Goal: Find specific page/section: Find specific page/section

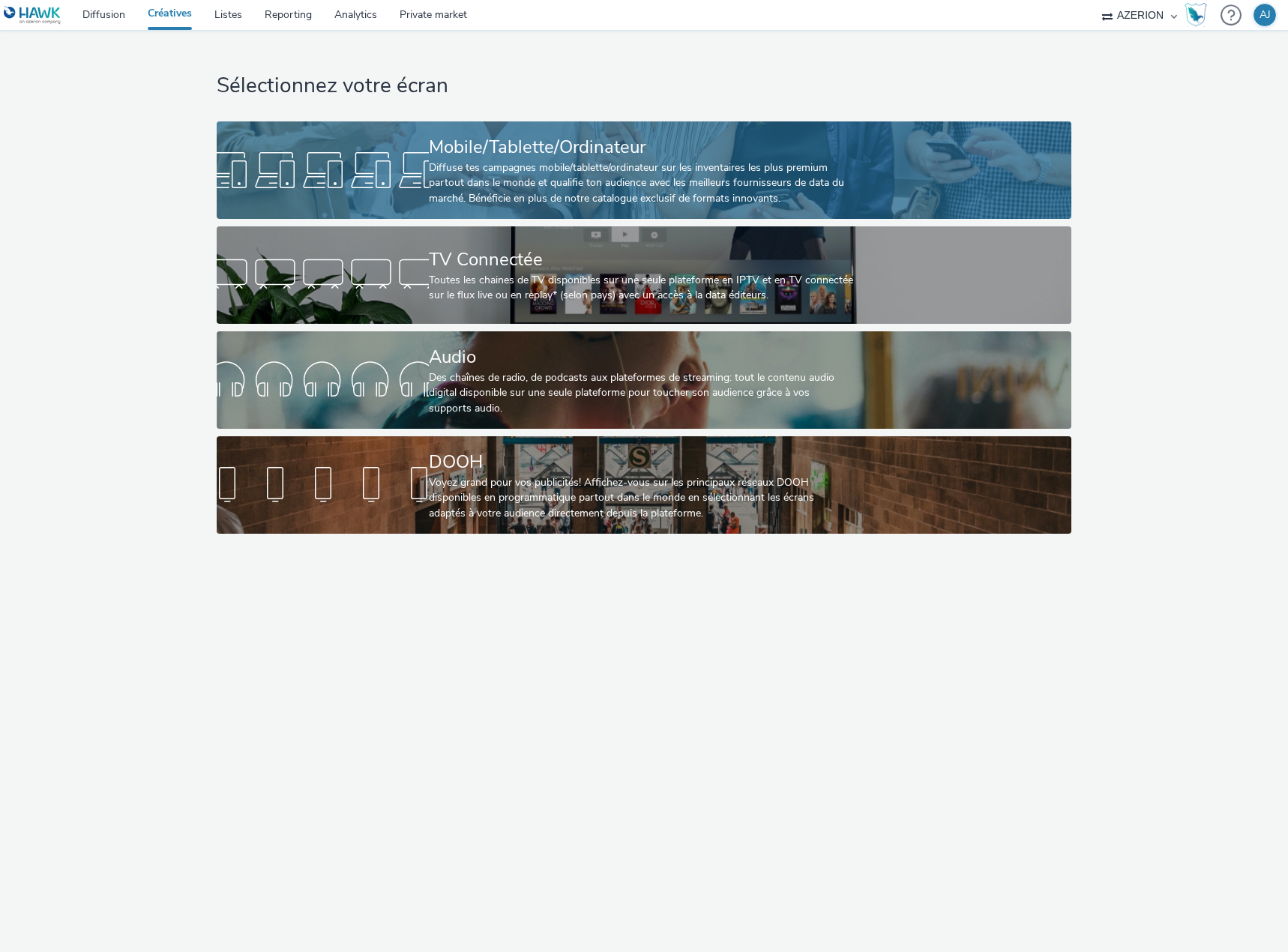
click at [596, 174] on div "Diffuse tes campagnes mobile/tablette/ordinateur sur les inventaires les plus p…" at bounding box center [641, 183] width 425 height 45
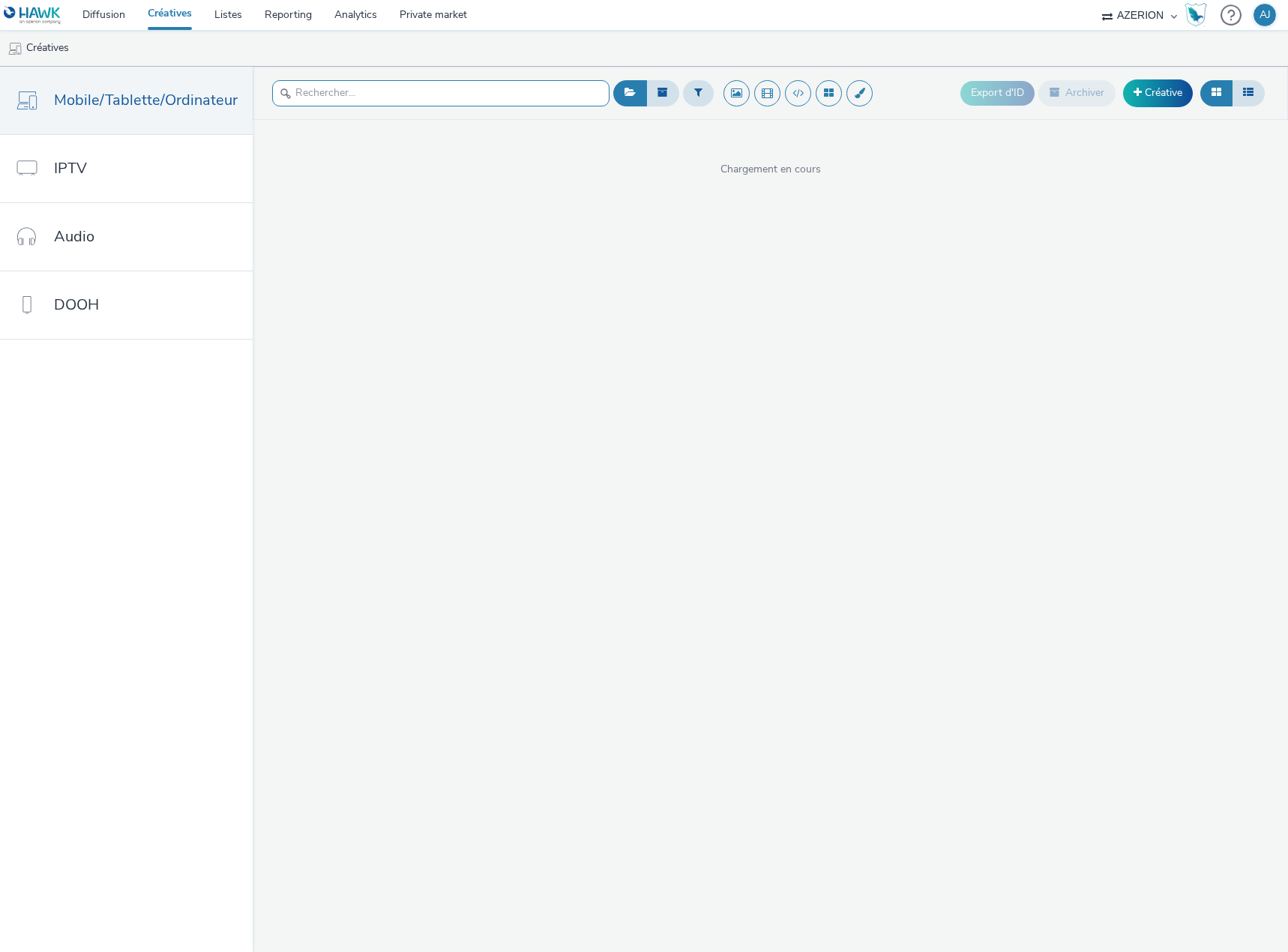
click at [504, 98] on input "text" at bounding box center [441, 93] width 337 height 27
type input "mario"
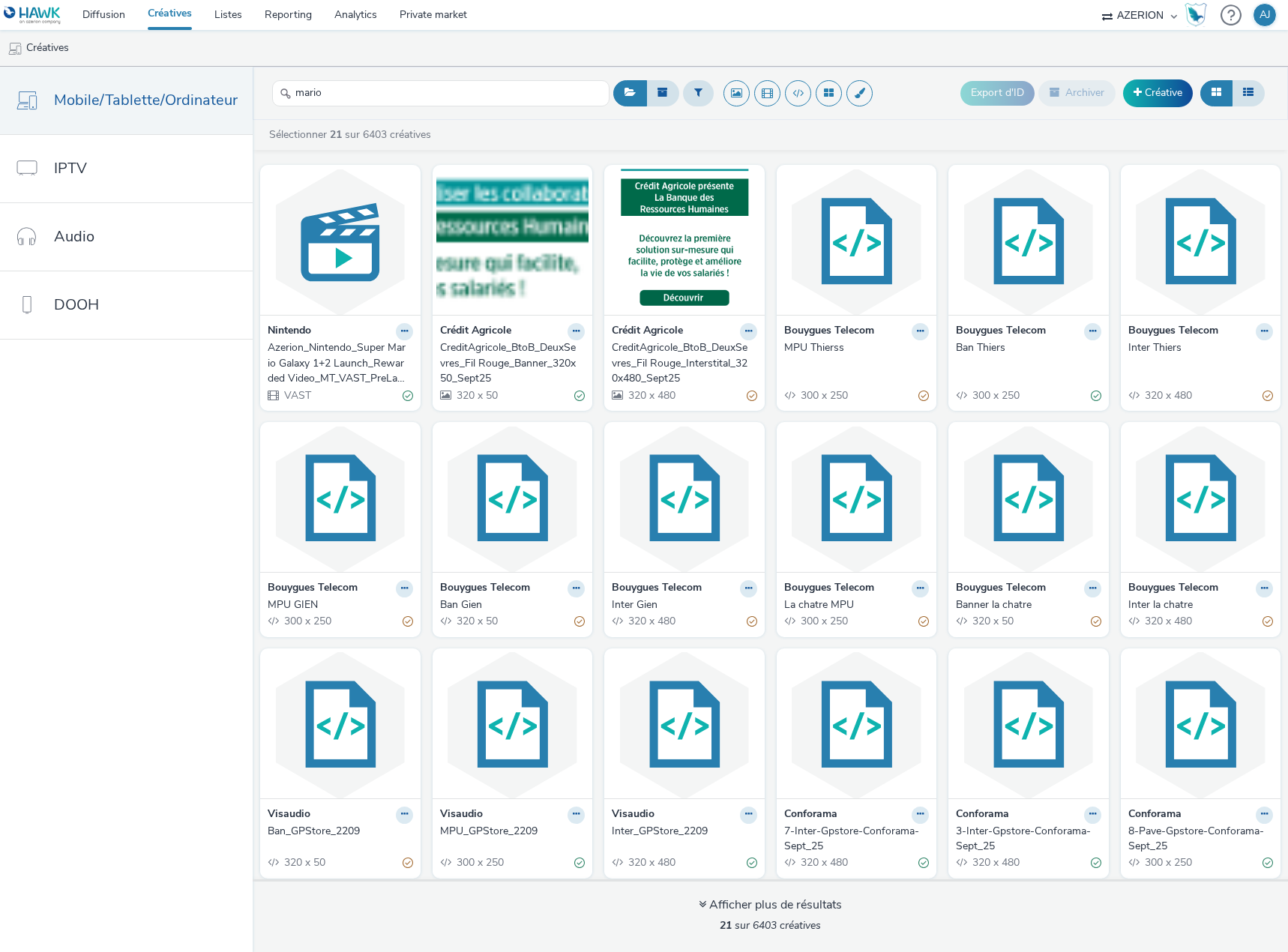
click at [310, 352] on div "Azerion_Nintendo_Super Mario Galaxy 1+2 Launch_Rewarded Video_MT_VAST_PreLaunch…" at bounding box center [338, 363] width 140 height 45
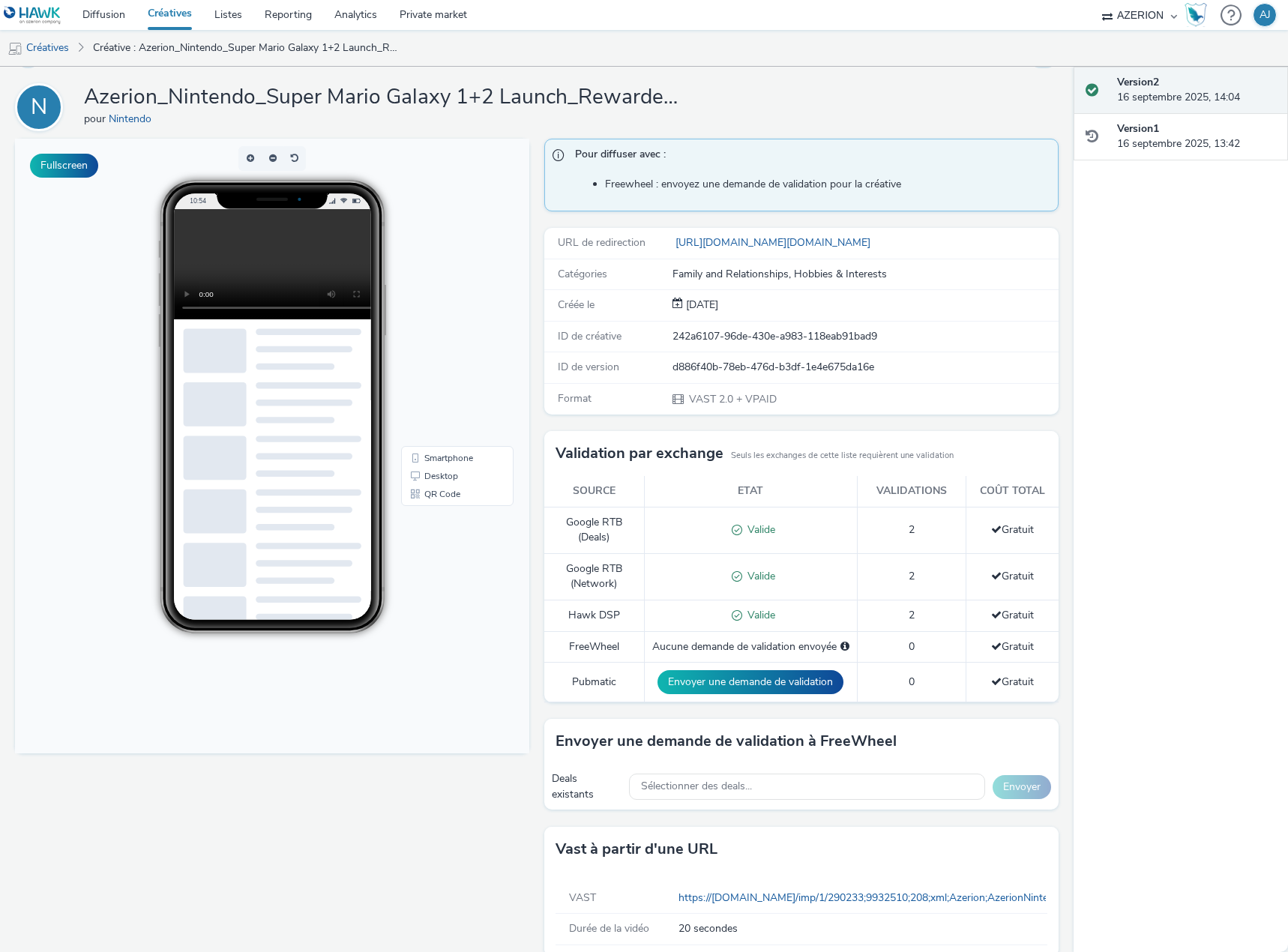
scroll to position [60, 0]
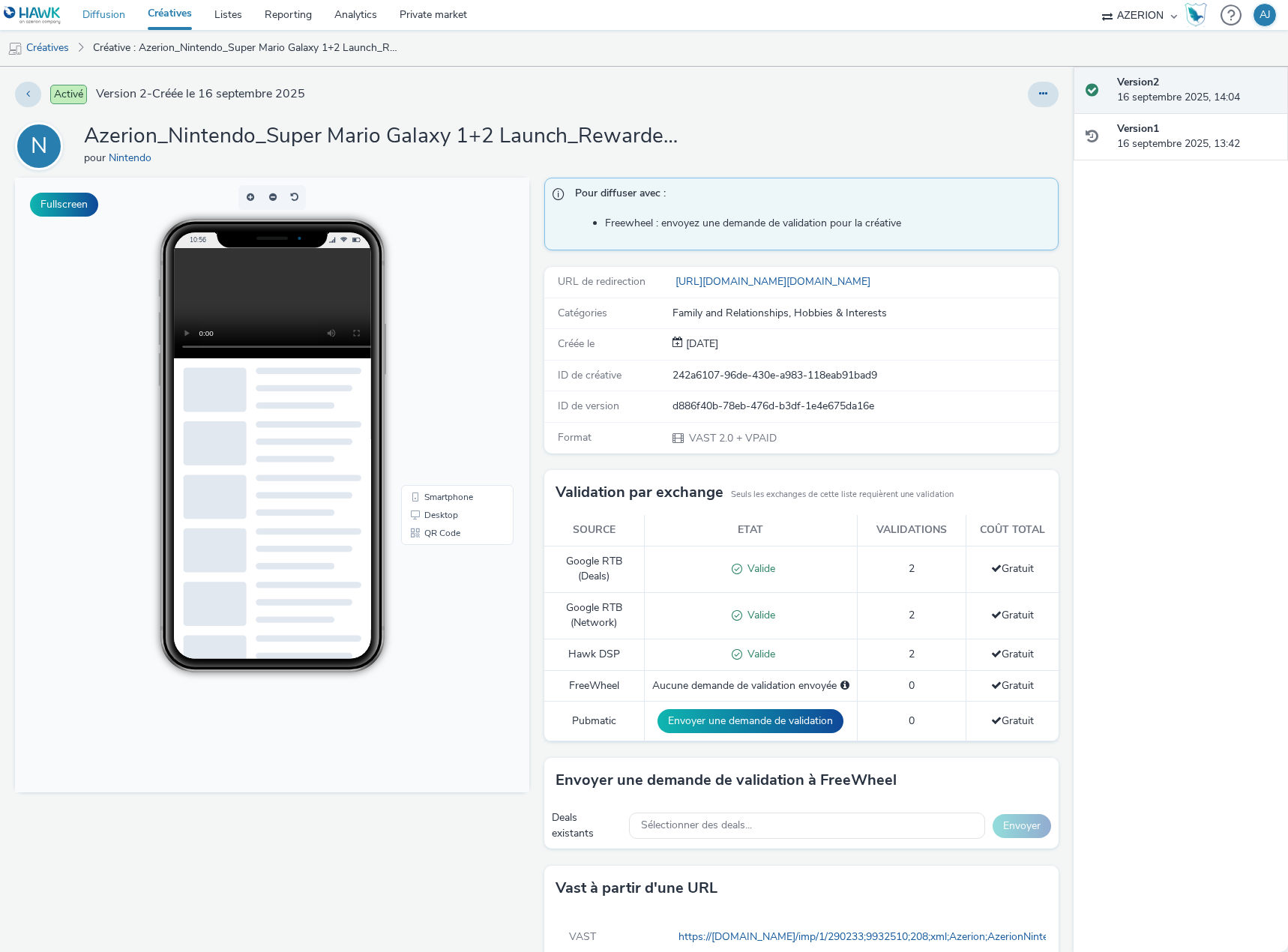
click at [102, 21] on link "Diffusion" at bounding box center [103, 15] width 65 height 30
